Goal: Book appointment/travel/reservation

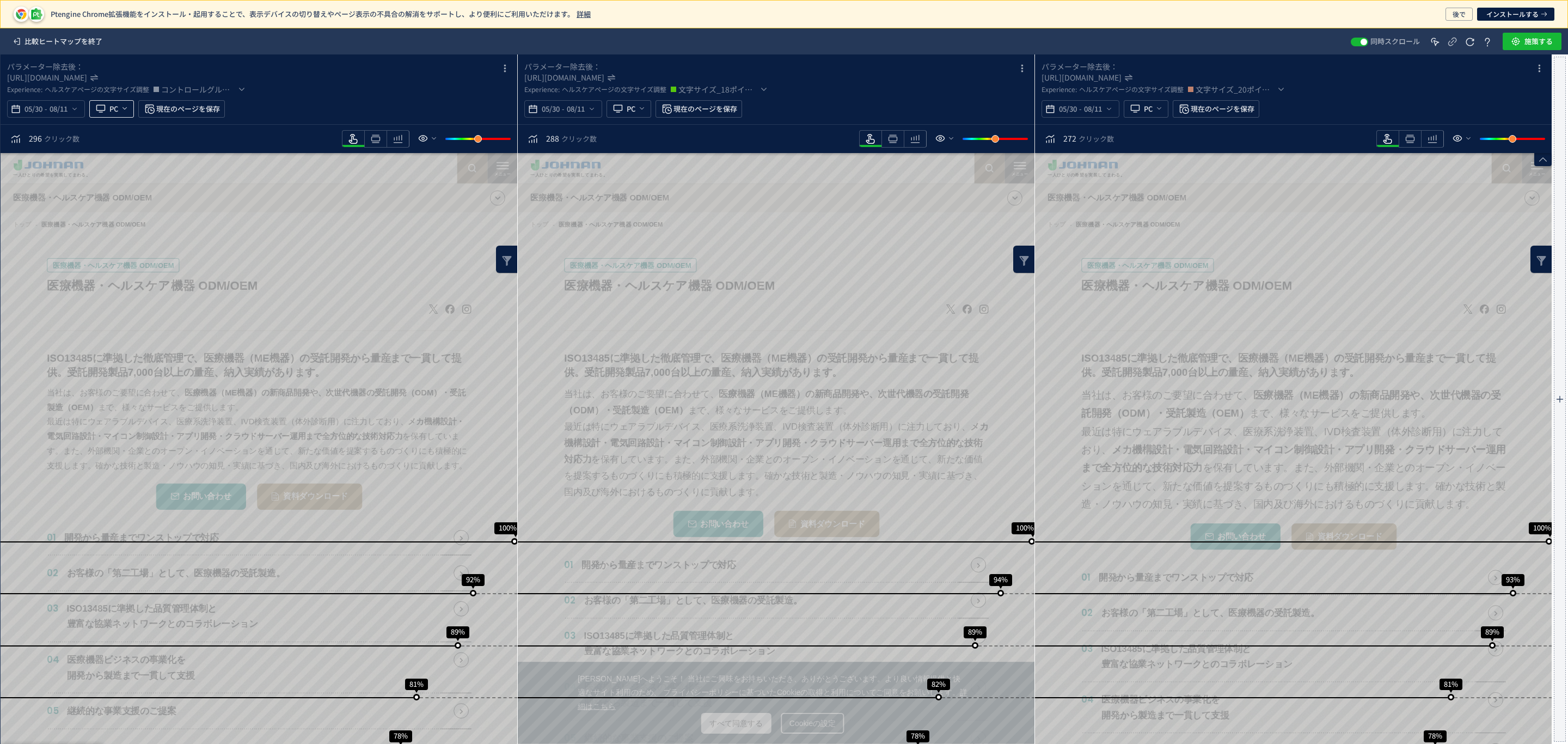
click at [123, 112] on icon "heatmap-top-bar" at bounding box center [124, 108] width 8 height 8
click at [128, 101] on span "heatmap-top-bar" at bounding box center [124, 109] width 11 height 18
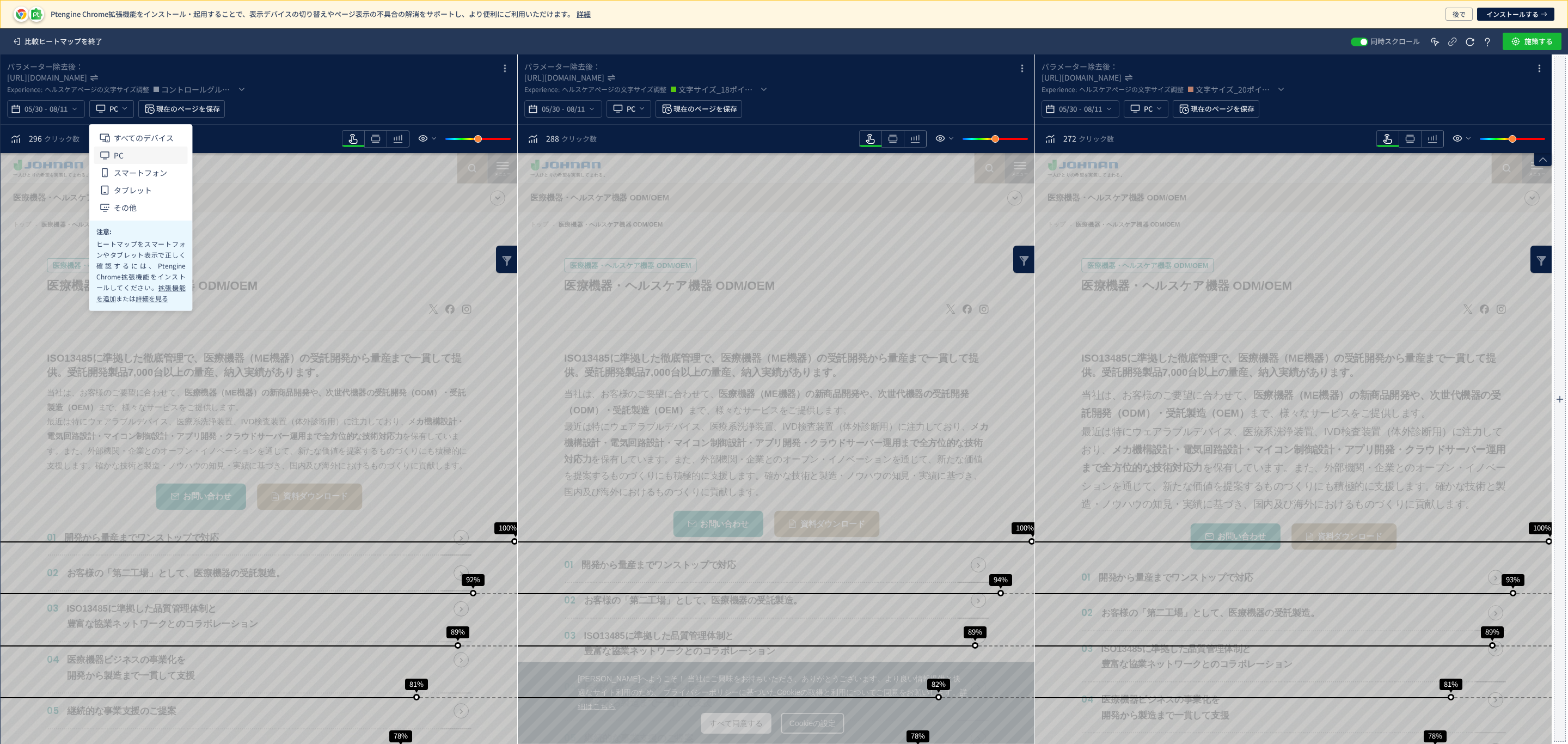
click at [0, 0] on li "PC" at bounding box center [0, 0] width 0 height 0
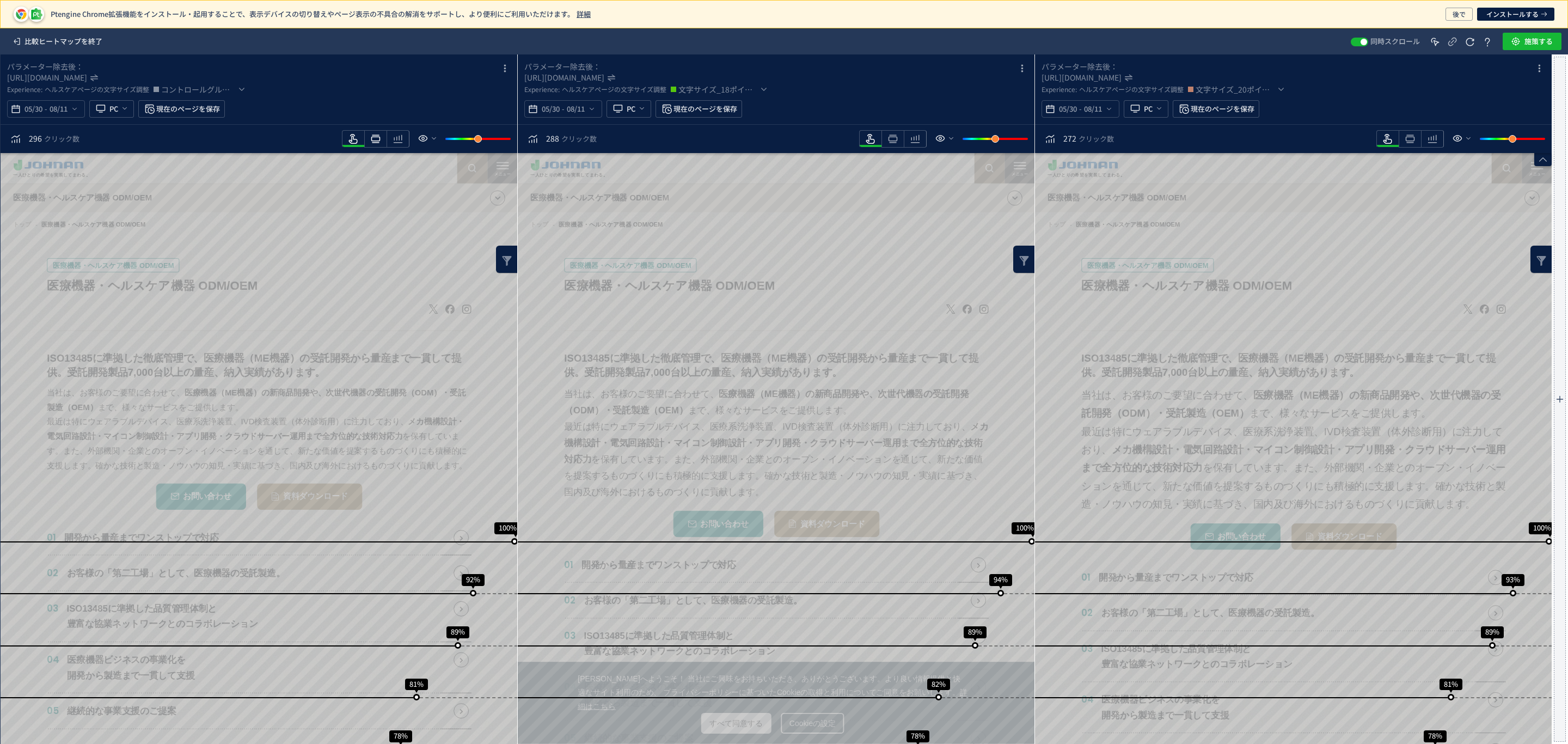
click at [377, 136] on icon "heatmap-toolbar" at bounding box center [375, 138] width 13 height 13
drag, startPoint x: 894, startPoint y: 140, endPoint x: 903, endPoint y: 139, distance: 9.1
click at [382, 140] on icon "heatmap-toolbar" at bounding box center [375, 138] width 13 height 13
click at [382, 138] on icon "heatmap-toolbar" at bounding box center [375, 138] width 13 height 13
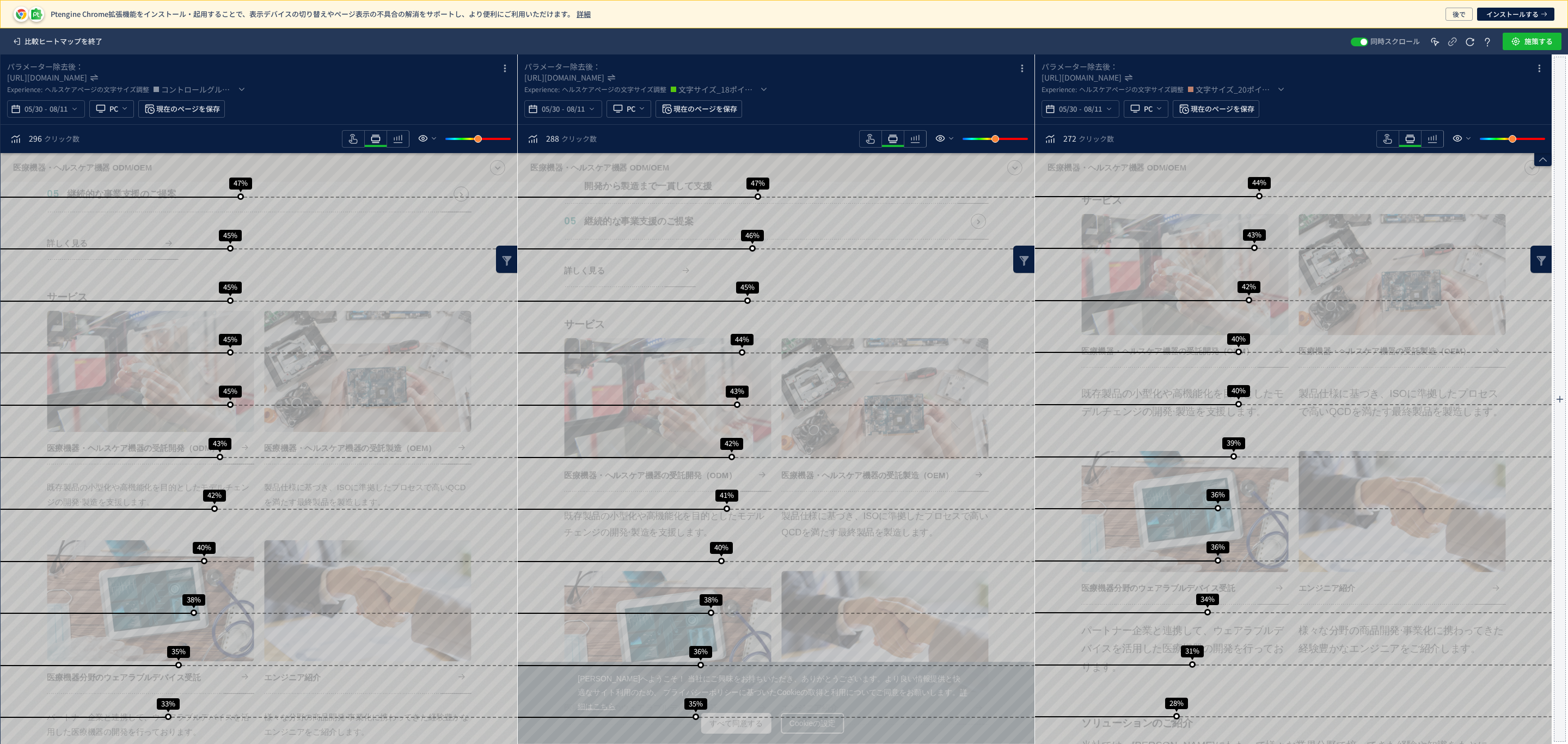
scroll to position [1112, 0]
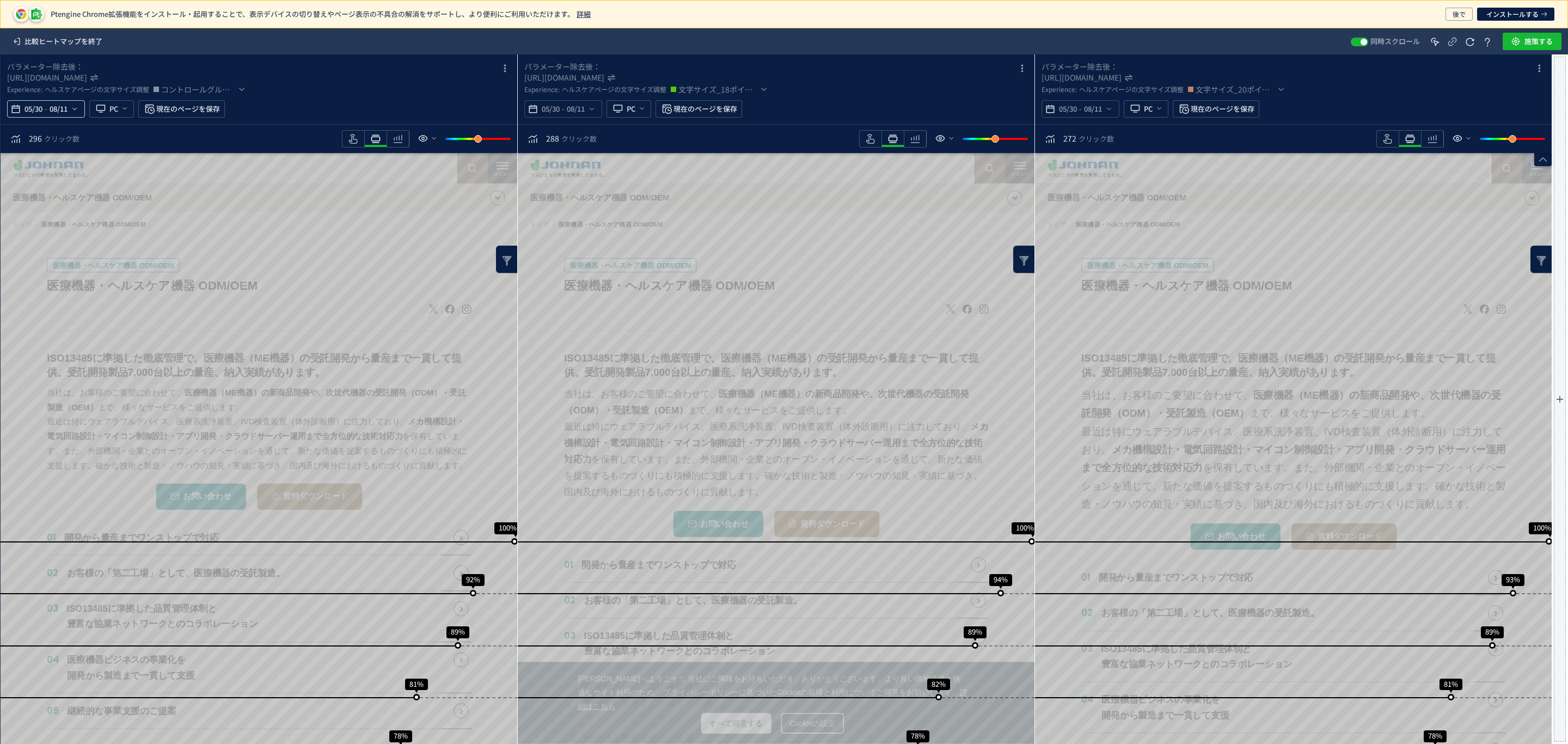
click at [78, 106] on div "05/30 - 08/11" at bounding box center [45, 108] width 78 height 17
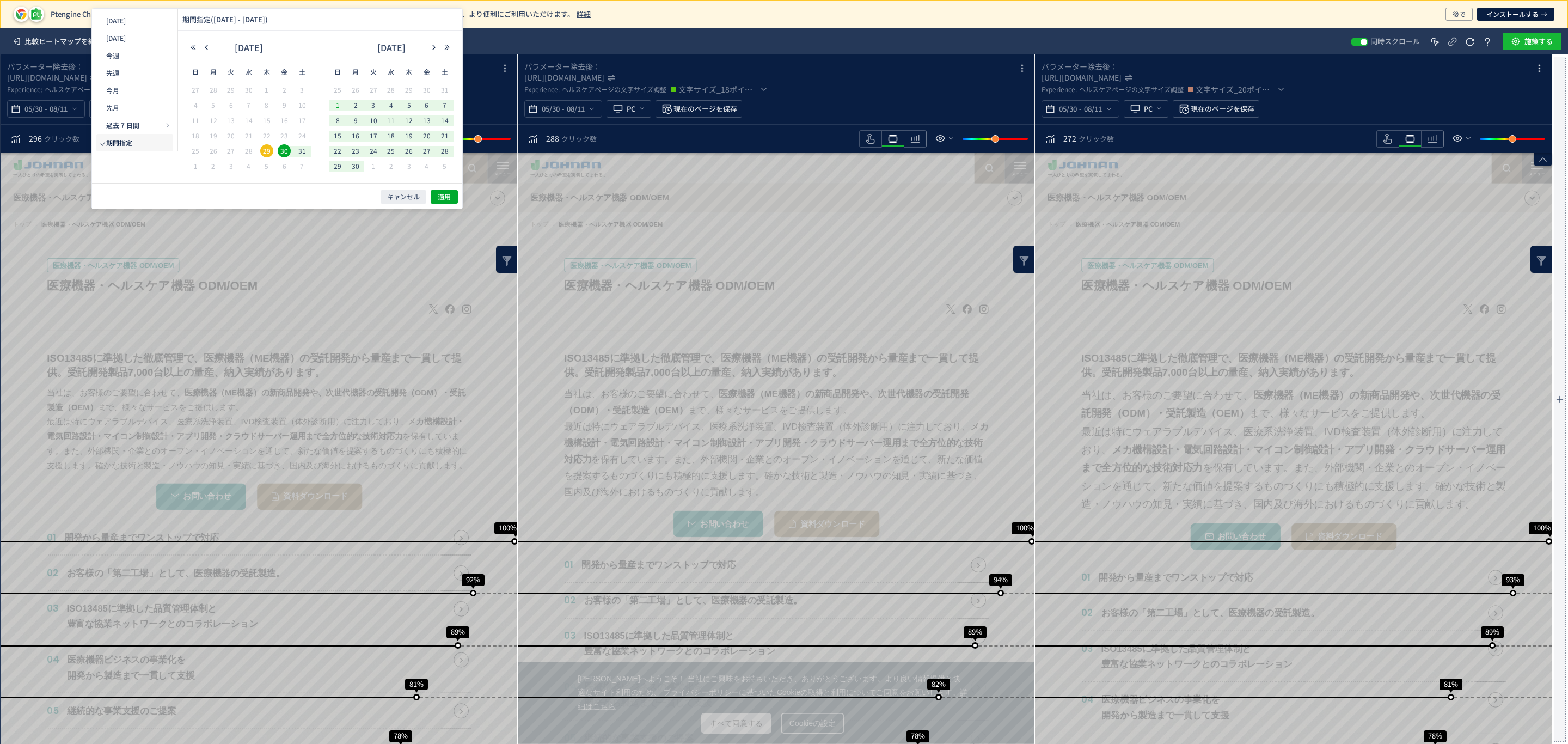
click at [339, 110] on span "1" at bounding box center [337, 105] width 13 height 13
drag, startPoint x: 358, startPoint y: 162, endPoint x: 382, endPoint y: 184, distance: 32.6
click at [359, 162] on span "30" at bounding box center [356, 166] width 13 height 13
click at [358, 165] on span "30" at bounding box center [356, 166] width 13 height 13
click at [430, 50] on button "button" at bounding box center [434, 47] width 13 height 8
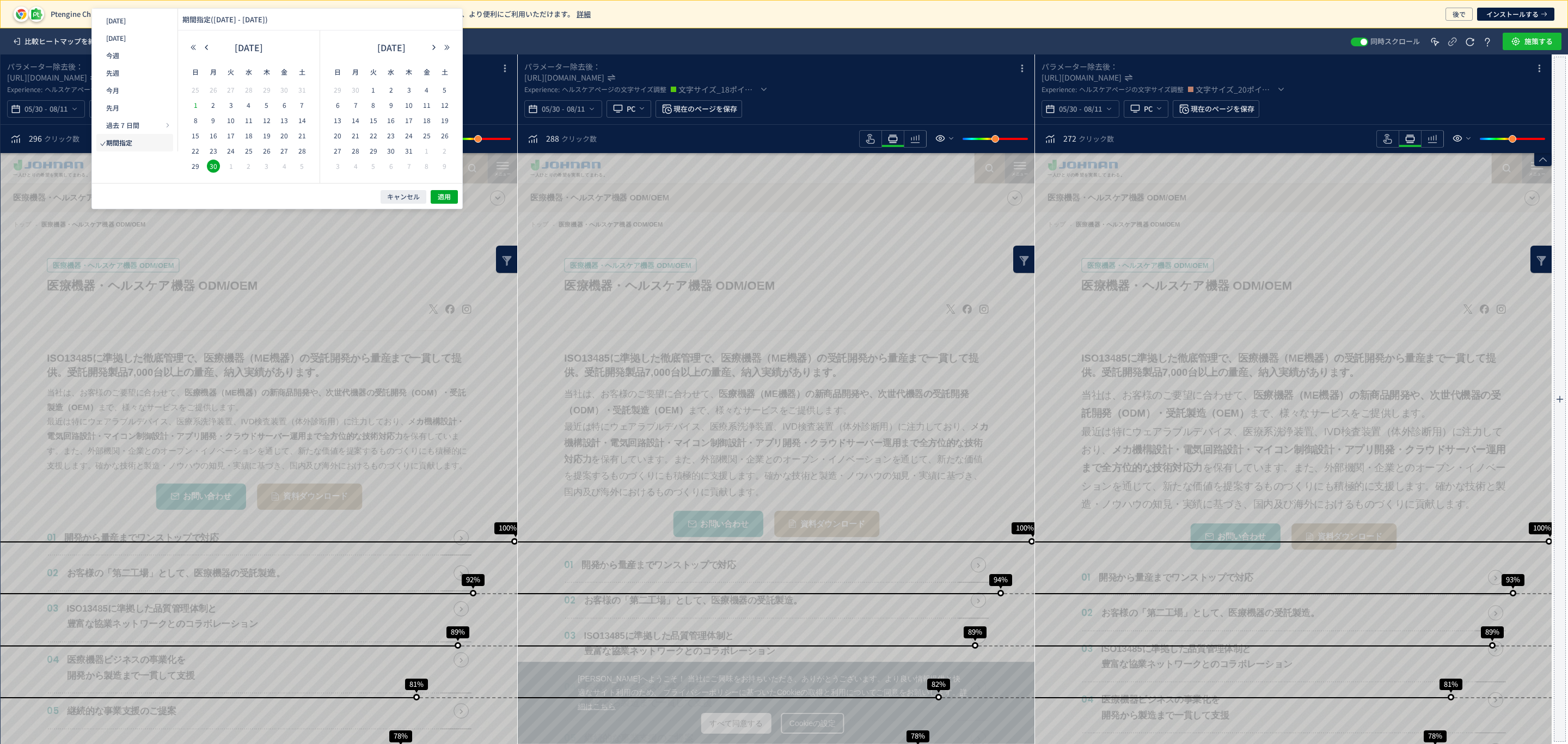
click at [198, 105] on span "1" at bounding box center [195, 105] width 13 height 13
click at [445, 195] on span "適用" at bounding box center [444, 196] width 13 height 9
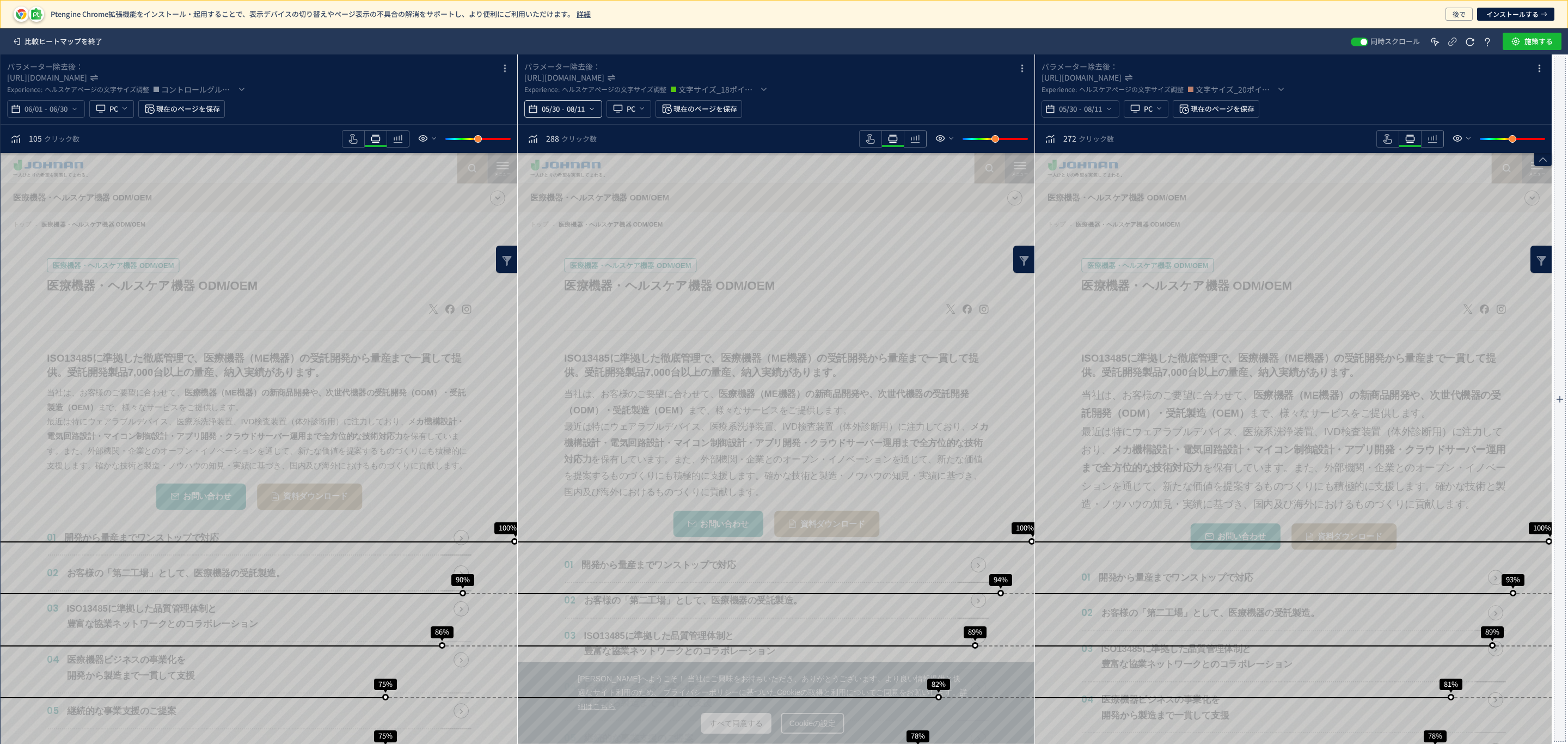
click at [594, 108] on icon "heatmap-top-bar" at bounding box center [592, 109] width 8 height 8
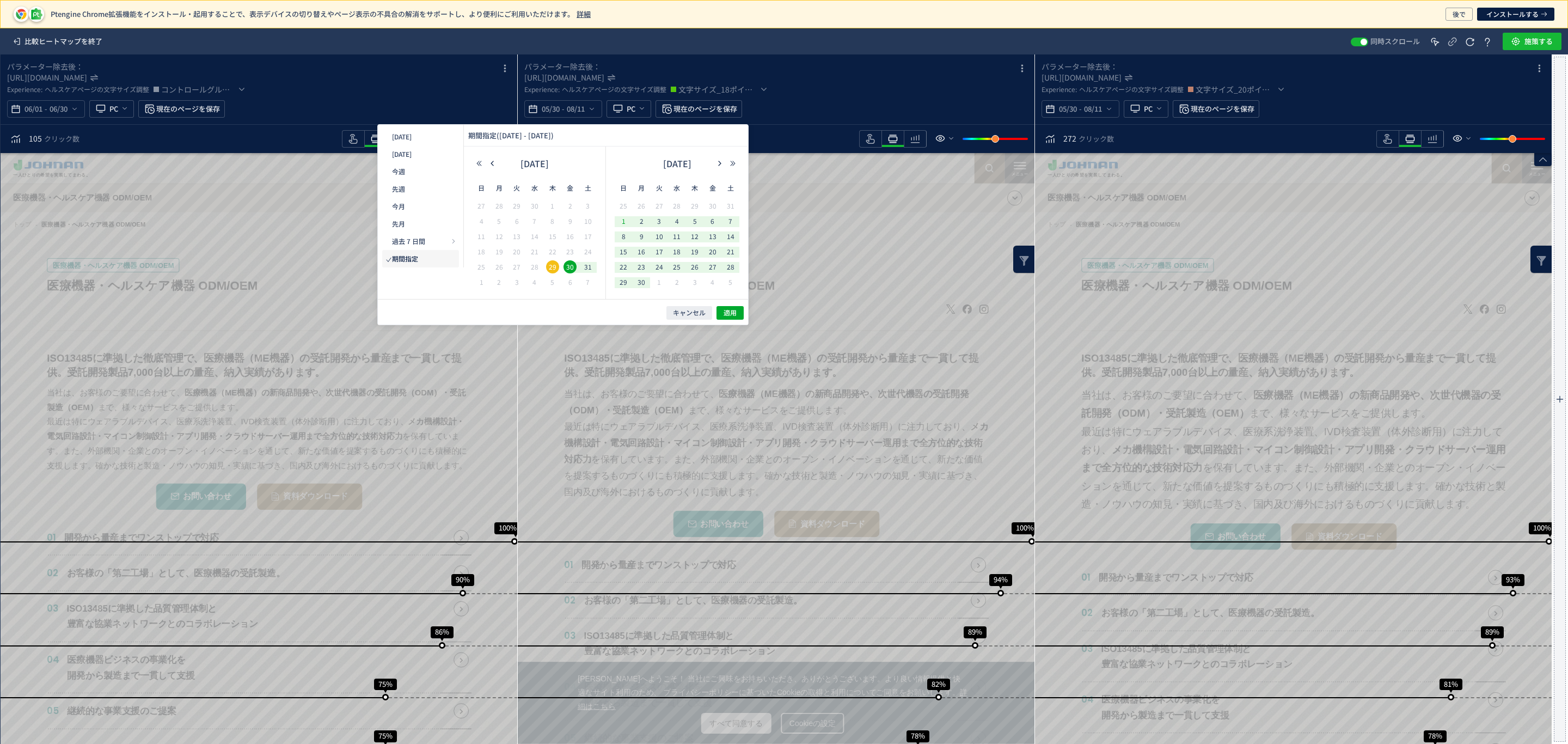
click at [628, 224] on span "1" at bounding box center [623, 221] width 13 height 13
drag, startPoint x: 647, startPoint y: 283, endPoint x: 654, endPoint y: 283, distance: 7.0
click at [0, 0] on tr "29 30 1 2 3 4 5" at bounding box center [0, 0] width 0 height 0
click at [642, 283] on span "30" at bounding box center [641, 282] width 13 height 13
click at [725, 311] on span "適用" at bounding box center [730, 312] width 13 height 9
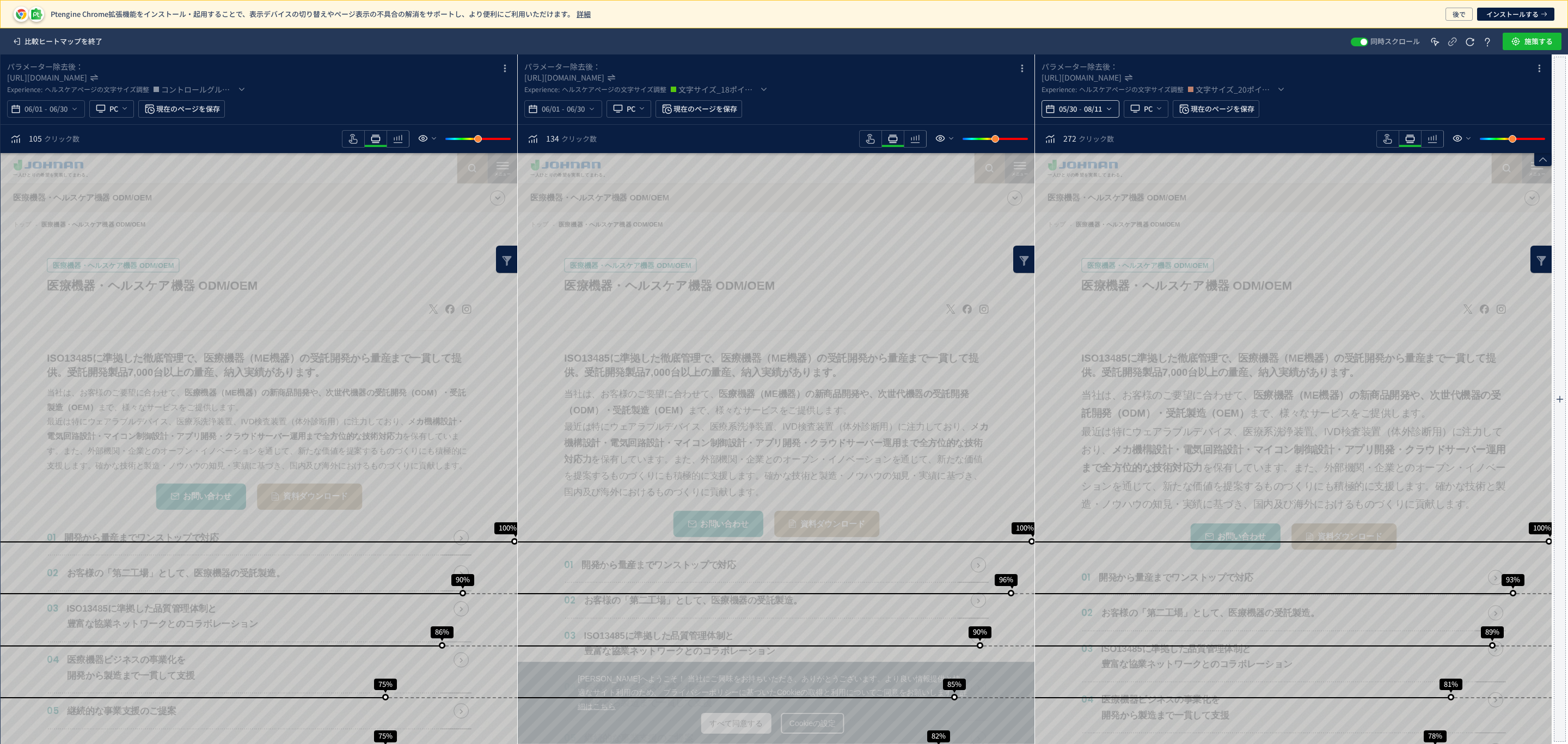
click at [1114, 110] on div "05/30 - 08/11" at bounding box center [1080, 108] width 78 height 17
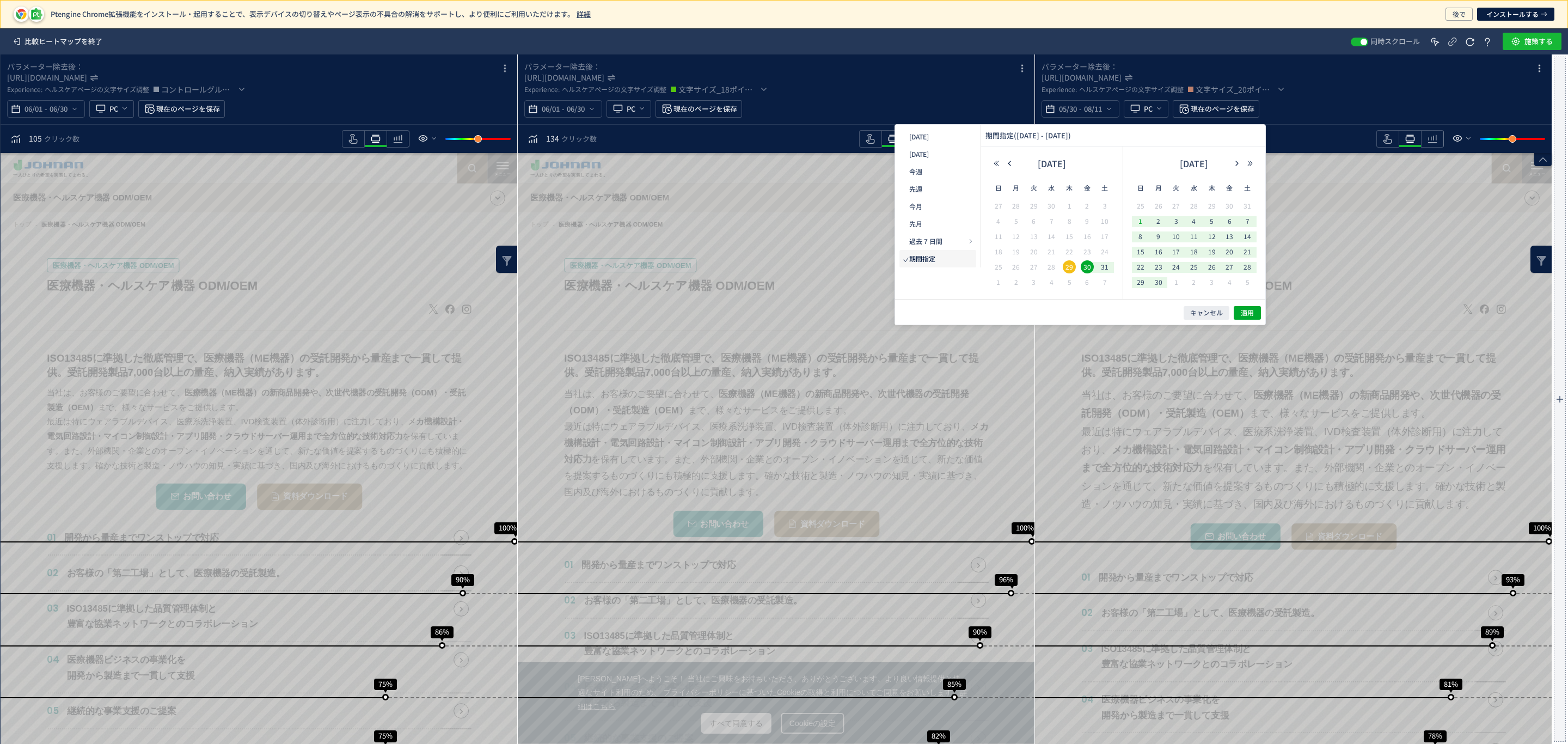
click at [1138, 221] on span "1" at bounding box center [1140, 221] width 13 height 13
click at [1153, 288] on div "30" at bounding box center [1158, 283] width 18 height 11
click at [1159, 284] on span "30" at bounding box center [1158, 282] width 13 height 13
click at [1247, 307] on button "適用" at bounding box center [1247, 312] width 27 height 13
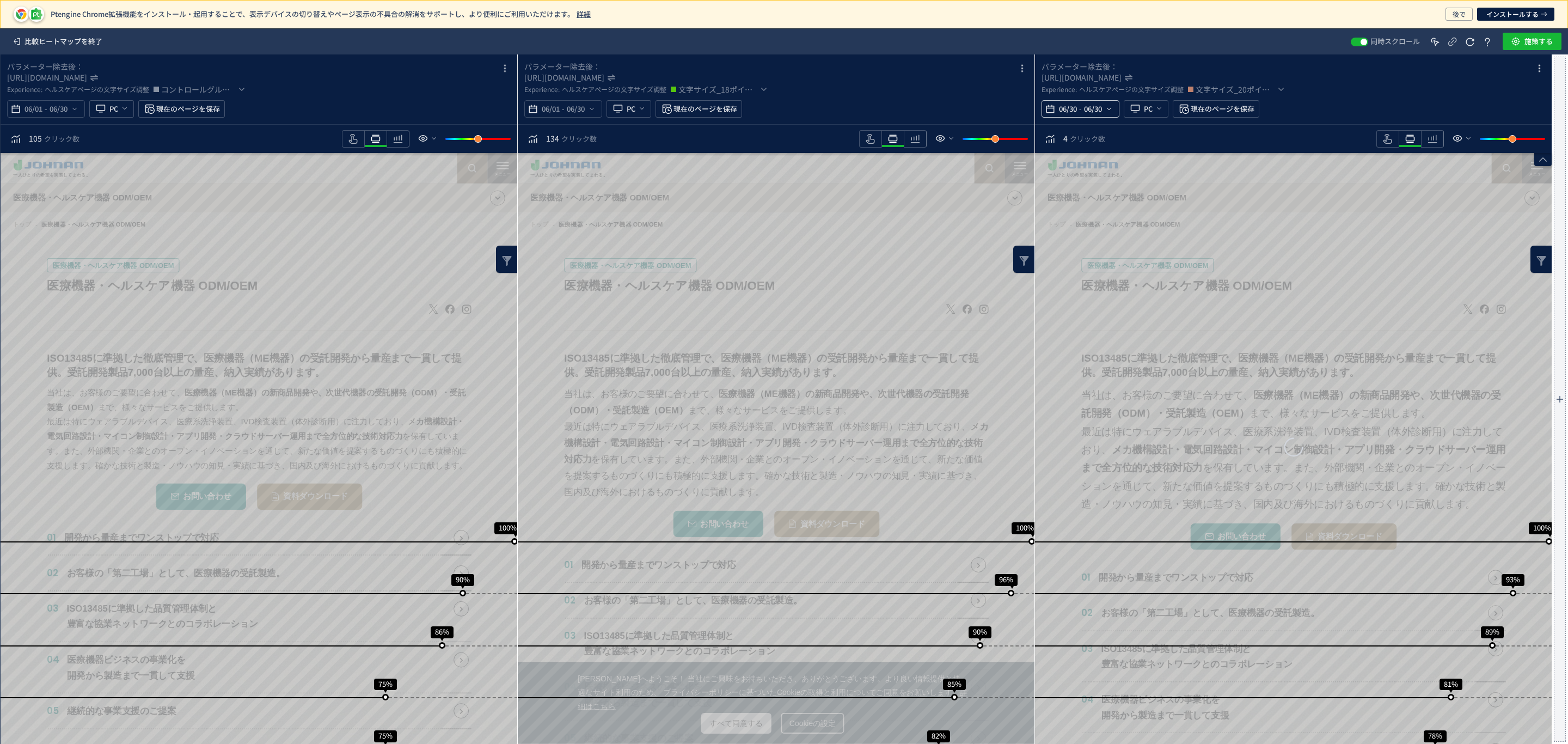
drag, startPoint x: 1076, startPoint y: 105, endPoint x: 1080, endPoint y: 111, distance: 7.2
click at [1077, 105] on span "06/30" at bounding box center [1068, 108] width 22 height 22
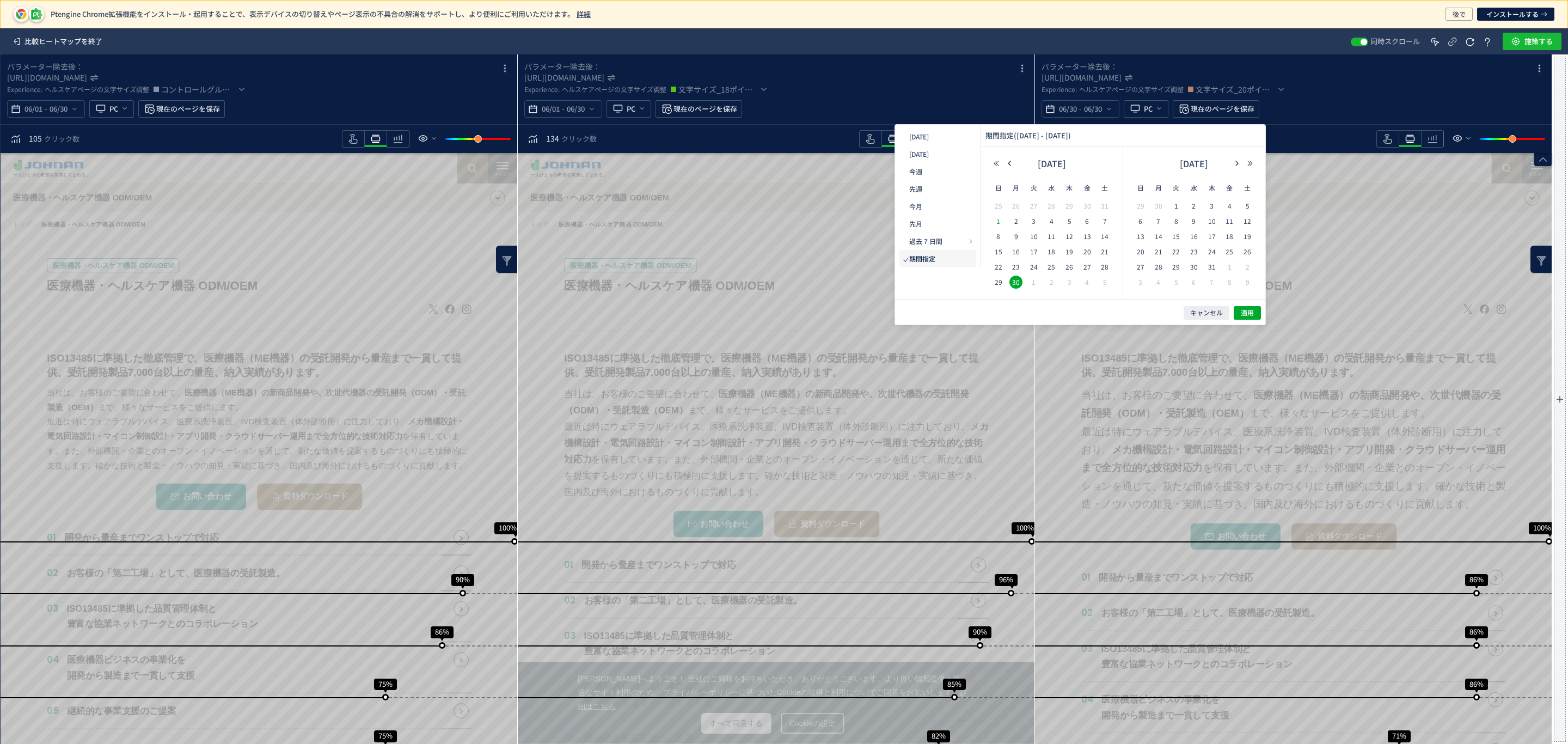
click at [997, 223] on span "1" at bounding box center [998, 221] width 13 height 13
click at [1014, 283] on span "30" at bounding box center [1016, 282] width 13 height 13
click at [996, 221] on span "1" at bounding box center [998, 221] width 13 height 13
click at [1233, 309] on button "適用" at bounding box center [1247, 312] width 27 height 13
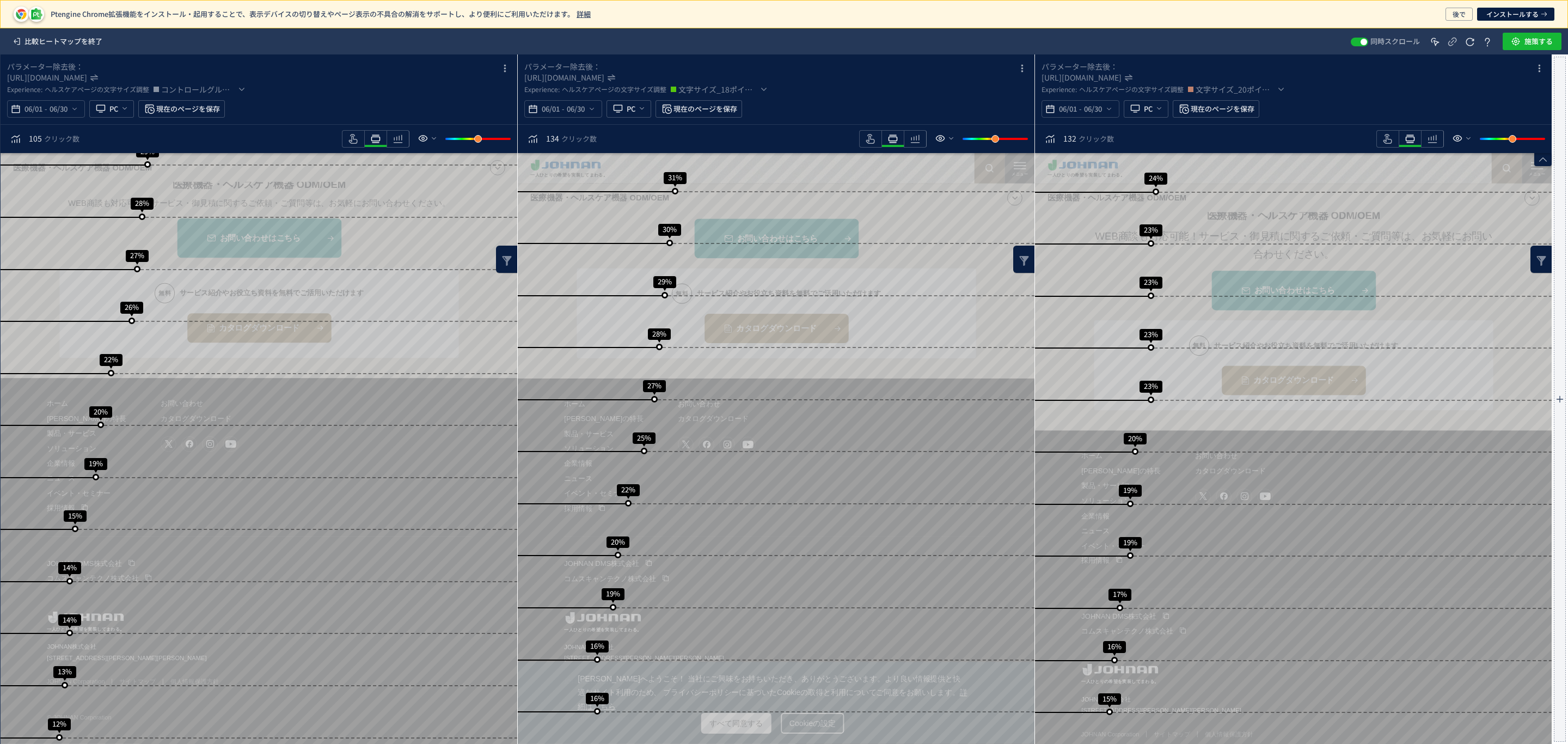
scroll to position [1238, 0]
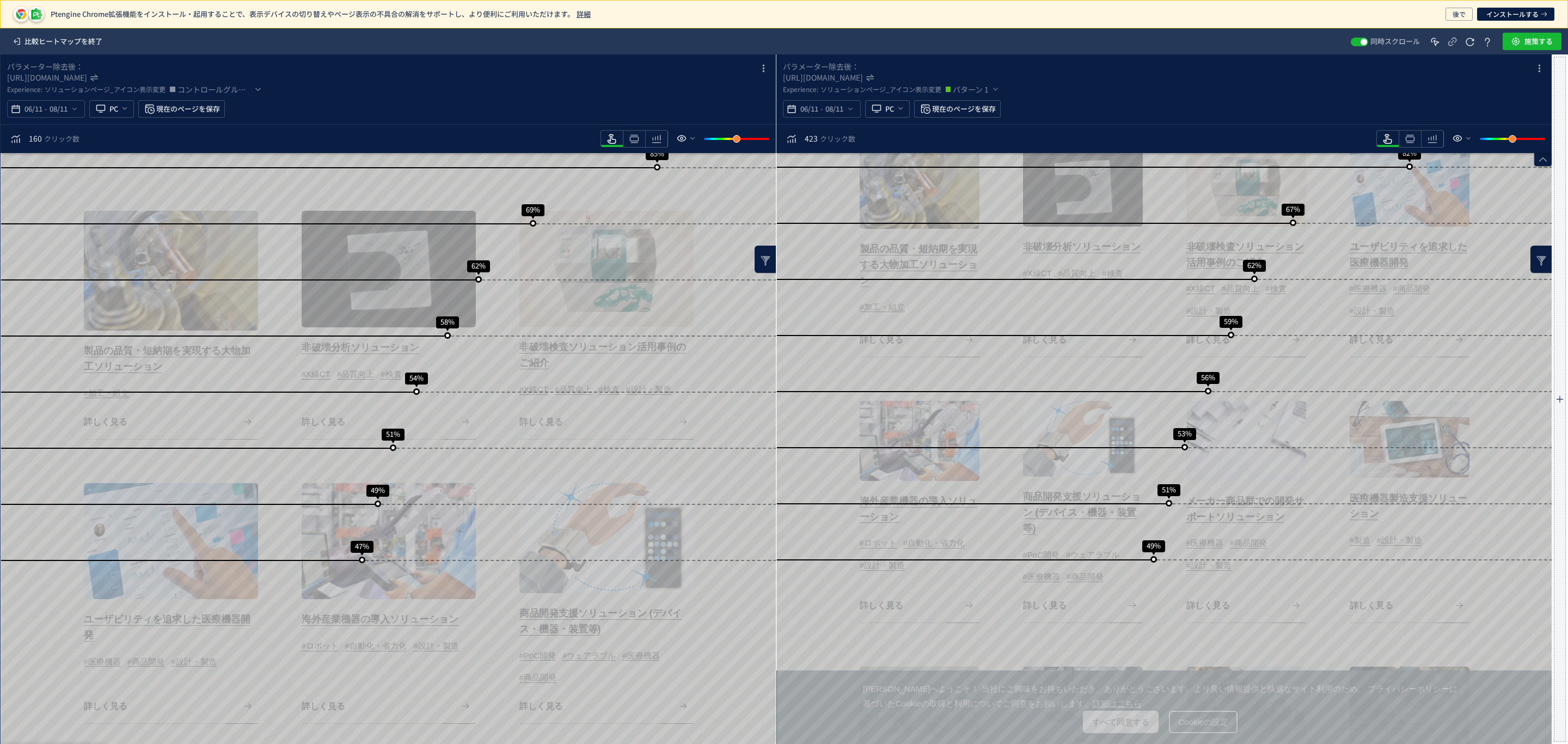
scroll to position [517, 0]
